Goal: Information Seeking & Learning: Learn about a topic

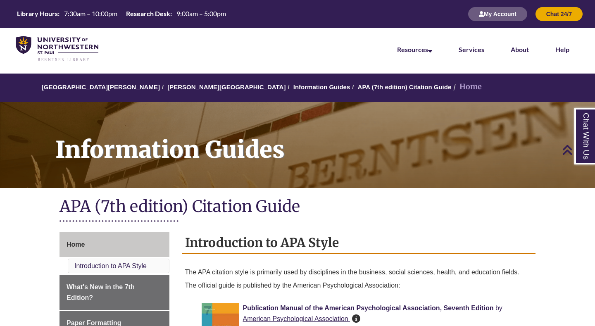
scroll to position [204, 0]
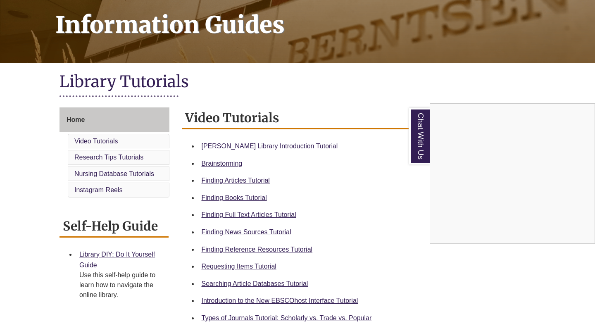
scroll to position [125, 0]
click at [282, 144] on div "Chat With Us" at bounding box center [297, 163] width 595 height 326
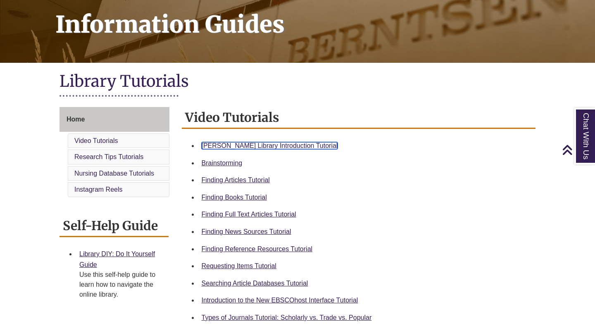
click at [282, 146] on link "[PERSON_NAME] Library Introduction Tutorial" at bounding box center [270, 145] width 136 height 7
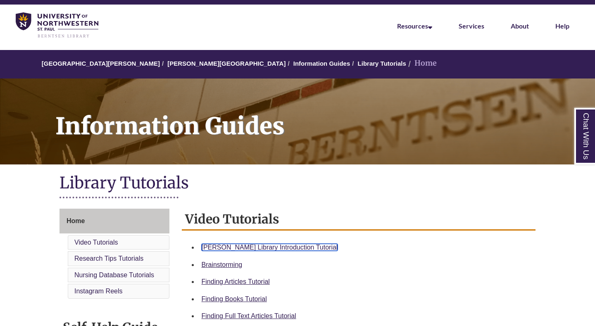
scroll to position [40, 0]
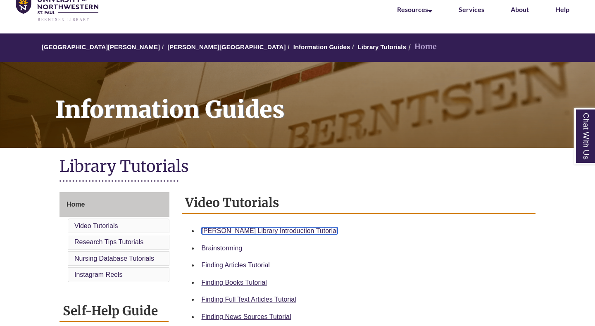
click at [251, 229] on link "Berntsen Library Introduction Tutorial" at bounding box center [270, 230] width 136 height 7
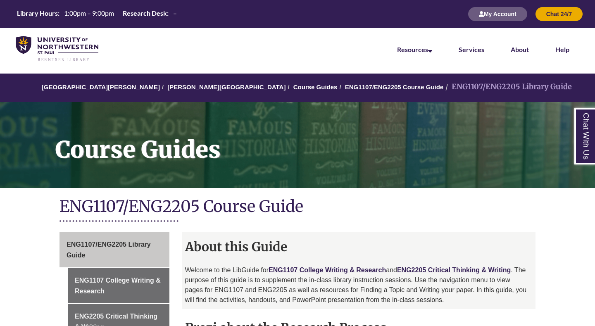
click at [227, 220] on div "ENG1107/ENG2205 Course Guide" at bounding box center [298, 212] width 476 height 32
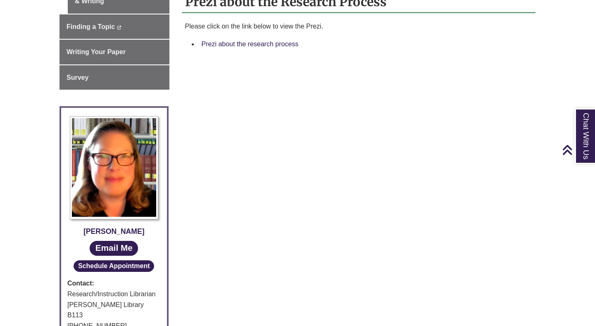
scroll to position [318, 0]
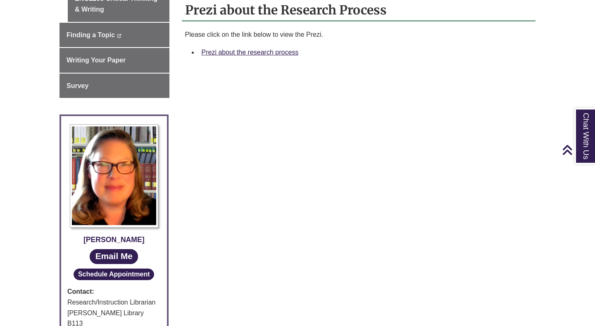
click at [244, 57] on div "Prezi about the research process" at bounding box center [366, 52] width 328 height 11
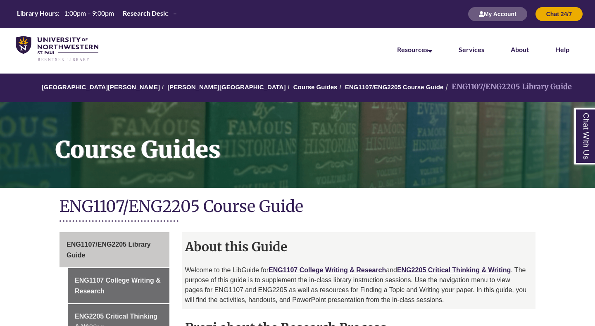
scroll to position [310, 0]
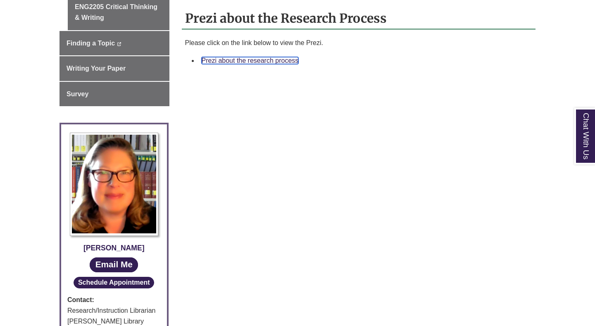
click at [242, 59] on link "Prezi about the research process" at bounding box center [250, 60] width 97 height 7
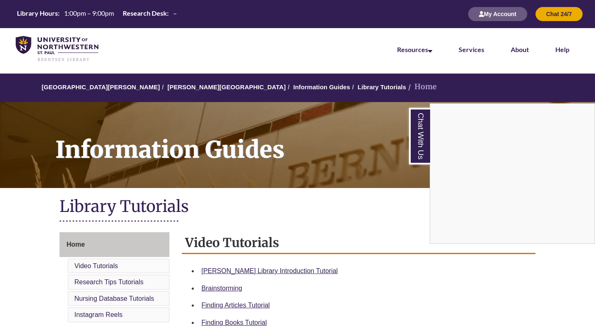
click at [355, 228] on div "Chat With Us" at bounding box center [297, 163] width 595 height 326
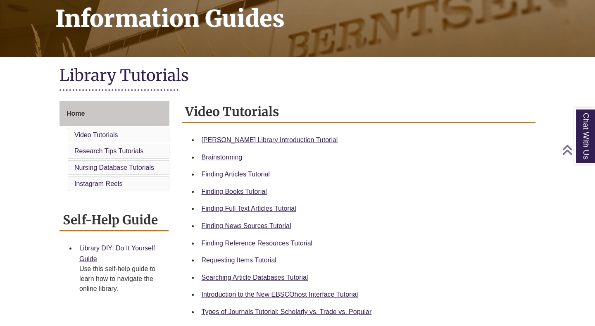
scroll to position [133, 0]
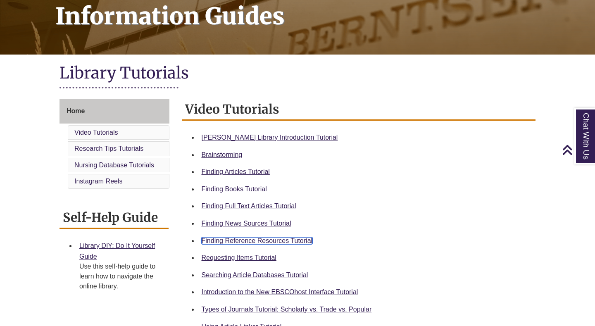
click at [227, 239] on link "Finding Reference Resources Tutorial" at bounding box center [257, 240] width 111 height 7
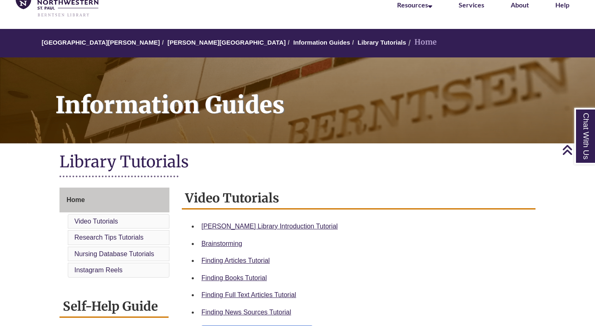
scroll to position [0, 0]
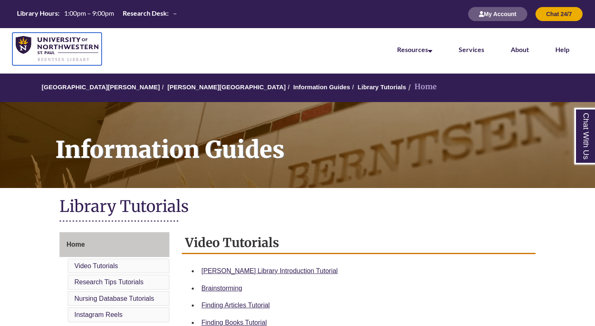
click at [45, 44] on img at bounding box center [57, 49] width 83 height 26
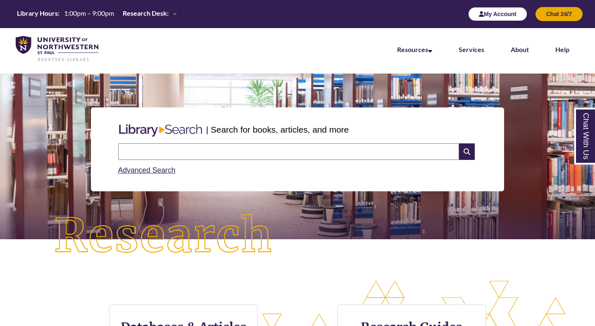
click at [501, 8] on button "My Account" at bounding box center [497, 14] width 59 height 14
click at [481, 12] on icon "button" at bounding box center [481, 14] width 5 height 6
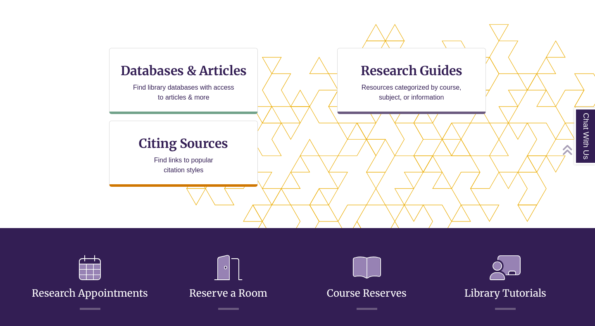
scroll to position [256, 0]
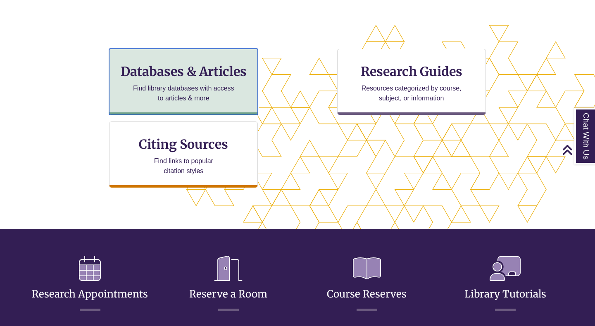
click at [219, 92] on p "Find library databases with access to articles & more" at bounding box center [184, 93] width 108 height 20
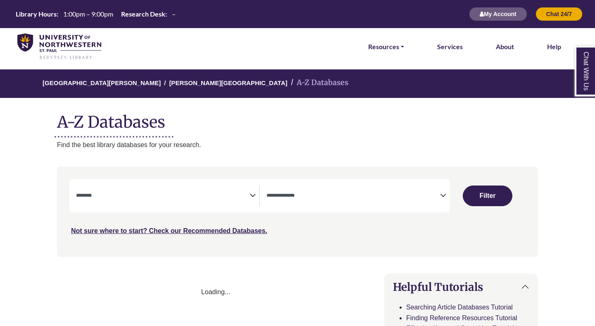
select select "Database Subject Filter"
select select "Database Types Filter"
select select "Database Subject Filter"
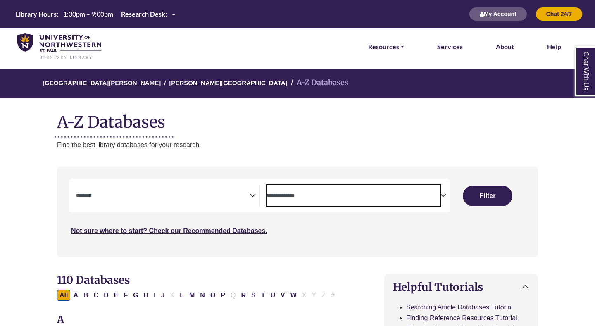
click at [344, 199] on textarea "Search" at bounding box center [354, 196] width 174 height 7
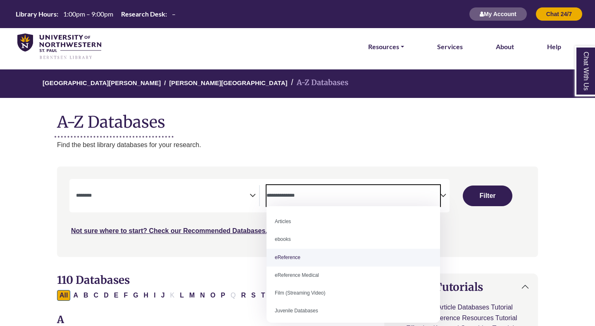
select select "*****"
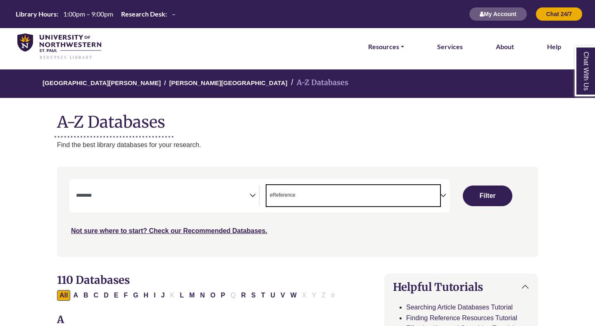
scroll to position [16, 0]
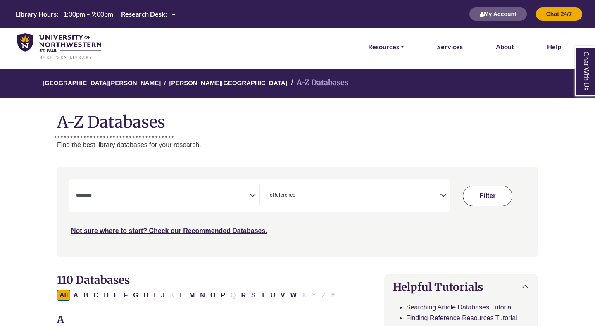
click at [474, 196] on button "Filter" at bounding box center [488, 196] width 50 height 21
select select "Database Subject Filter"
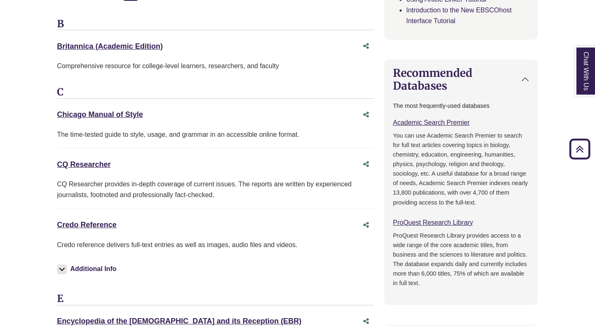
scroll to position [358, 0]
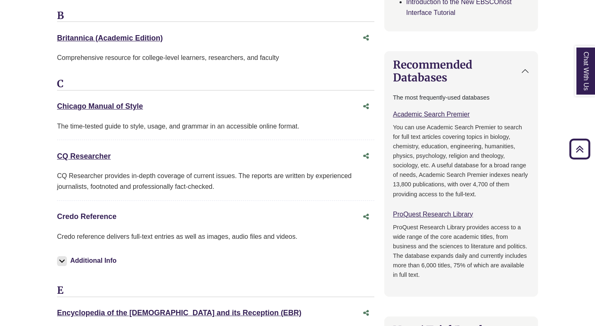
click at [93, 215] on link "Credo Reference This link opens in a new window" at bounding box center [87, 216] width 60 height 8
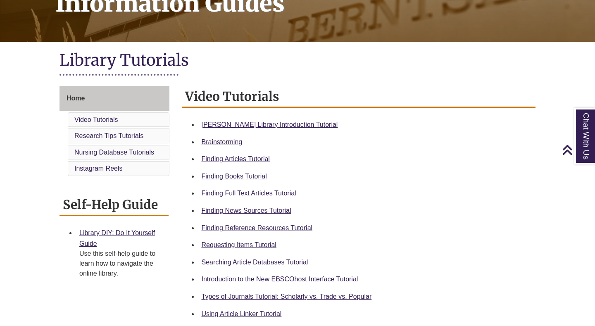
scroll to position [147, 0]
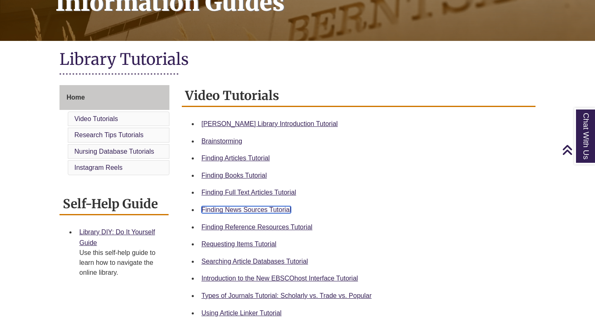
click at [241, 211] on link "Finding News Sources Tutorial" at bounding box center [247, 209] width 90 height 7
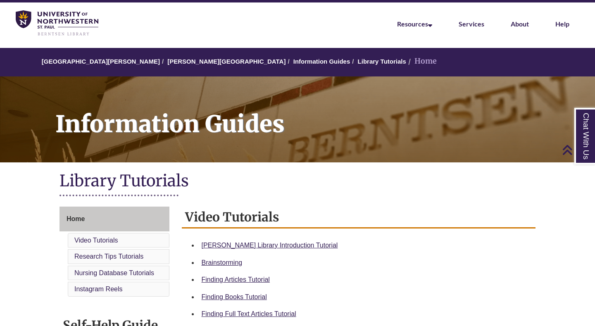
scroll to position [0, 0]
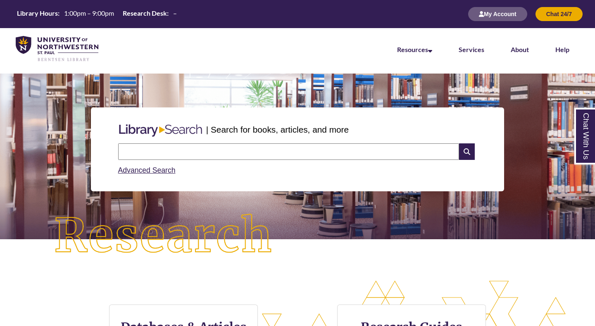
click at [185, 148] on input "text" at bounding box center [288, 151] width 341 height 17
type input "**********"
